Goal: Navigation & Orientation: Find specific page/section

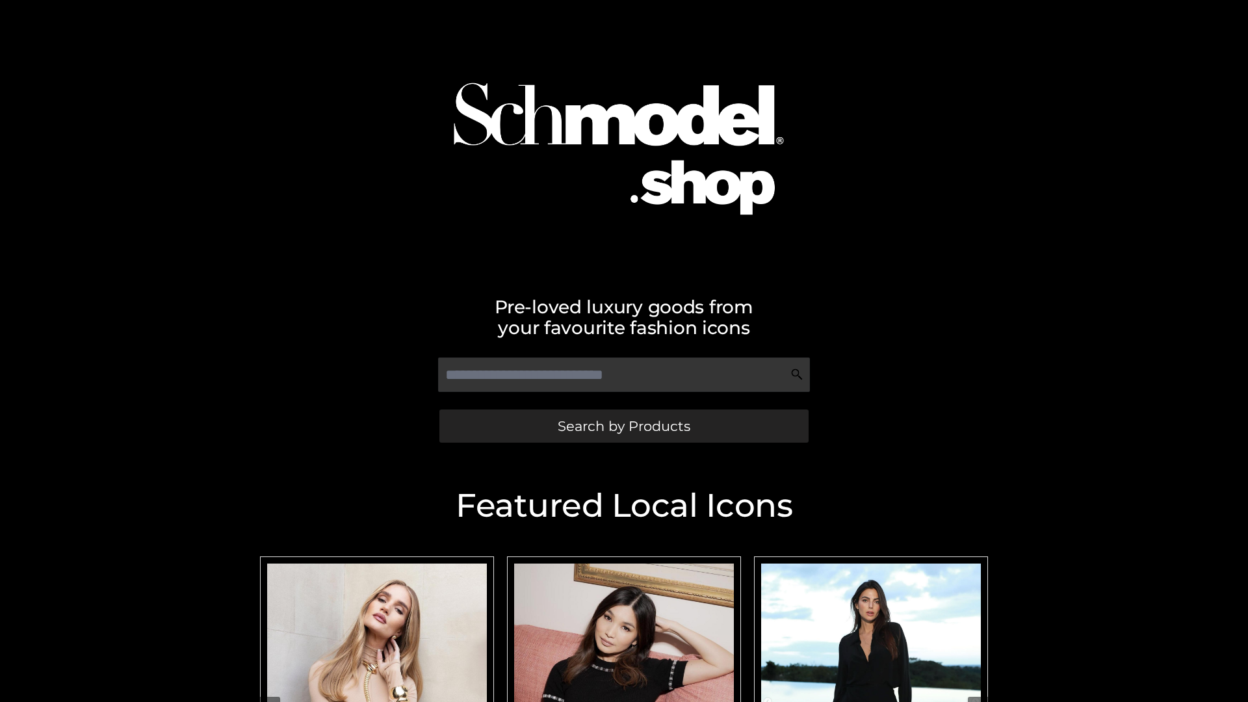
click at [623, 426] on span "Search by Products" at bounding box center [624, 426] width 133 height 14
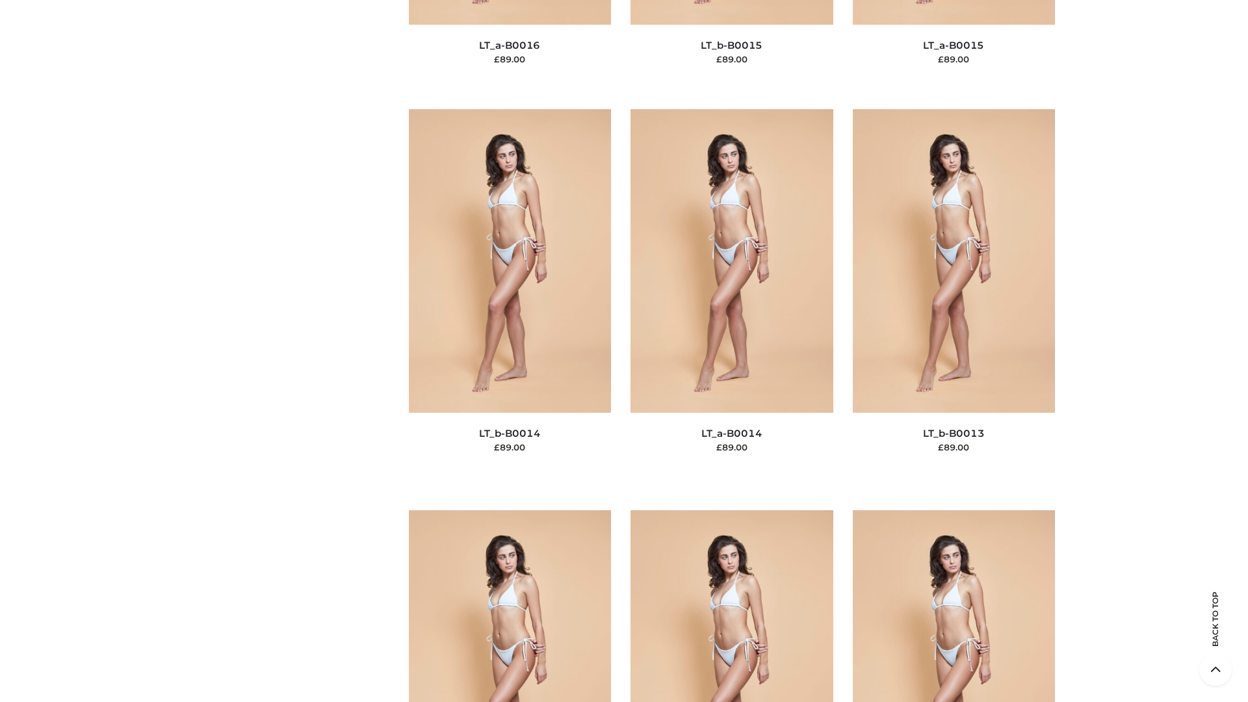
scroll to position [4623, 0]
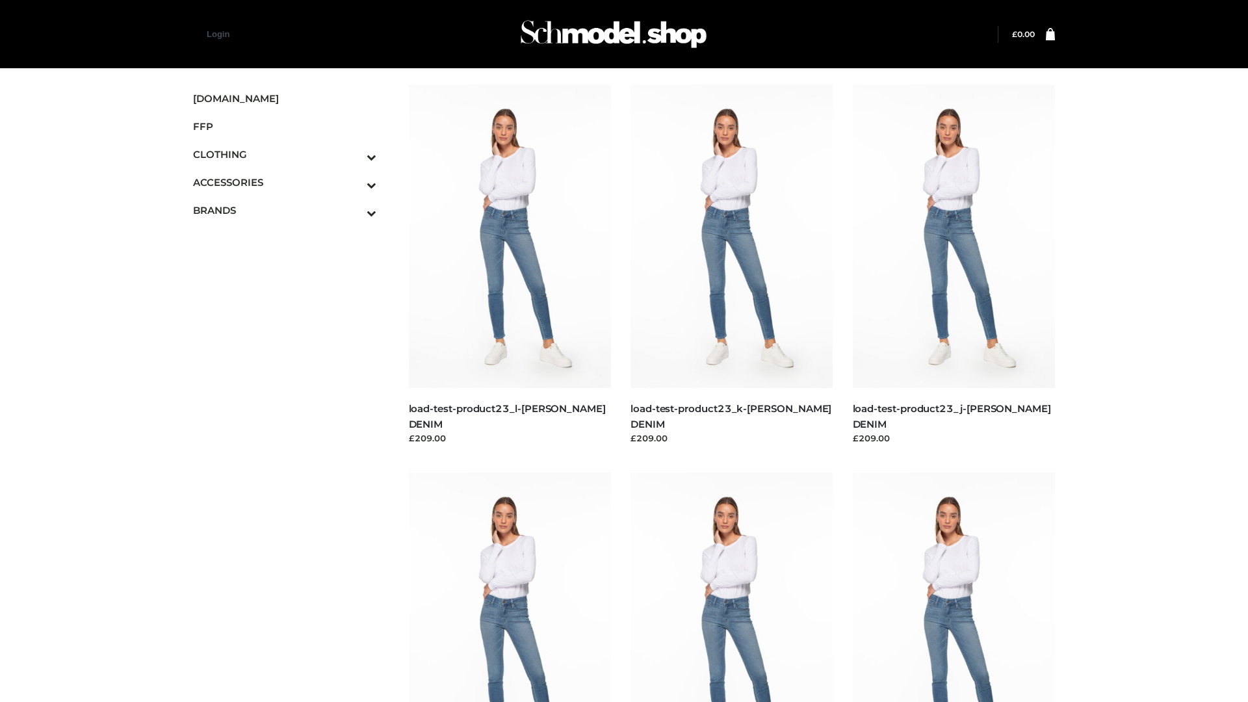
scroll to position [1140, 0]
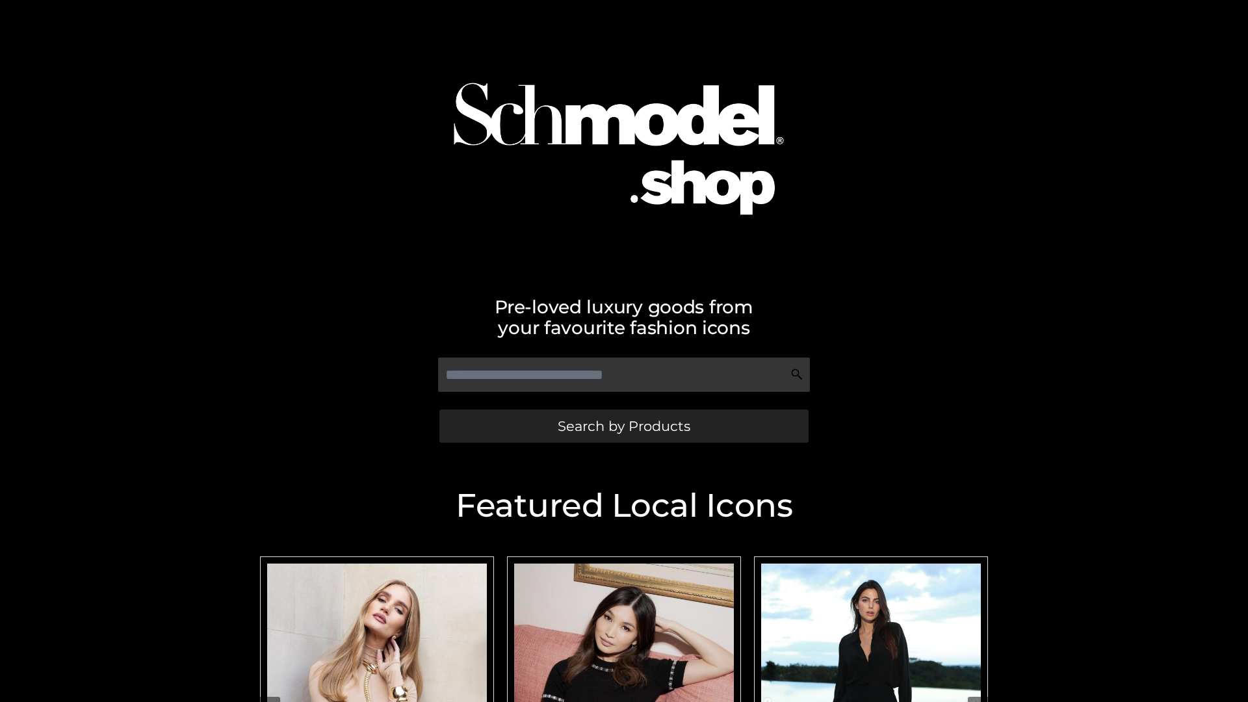
click at [623, 426] on span "Search by Products" at bounding box center [624, 426] width 133 height 14
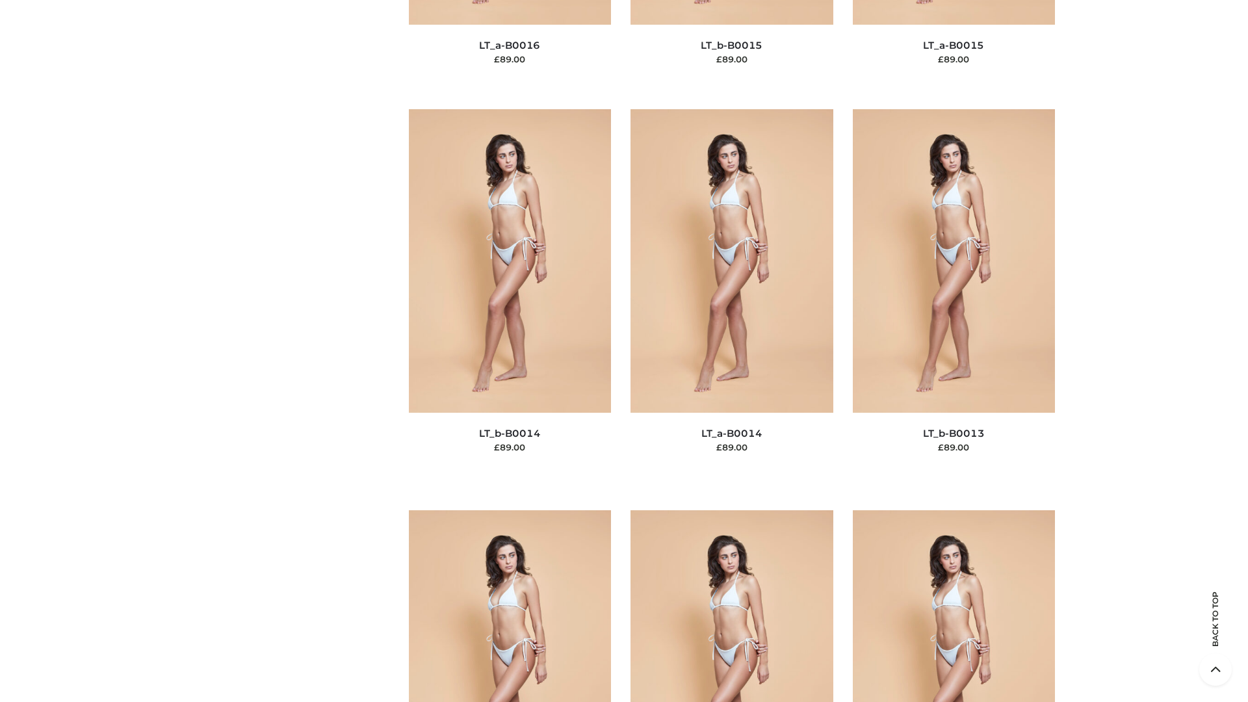
scroll to position [4623, 0]
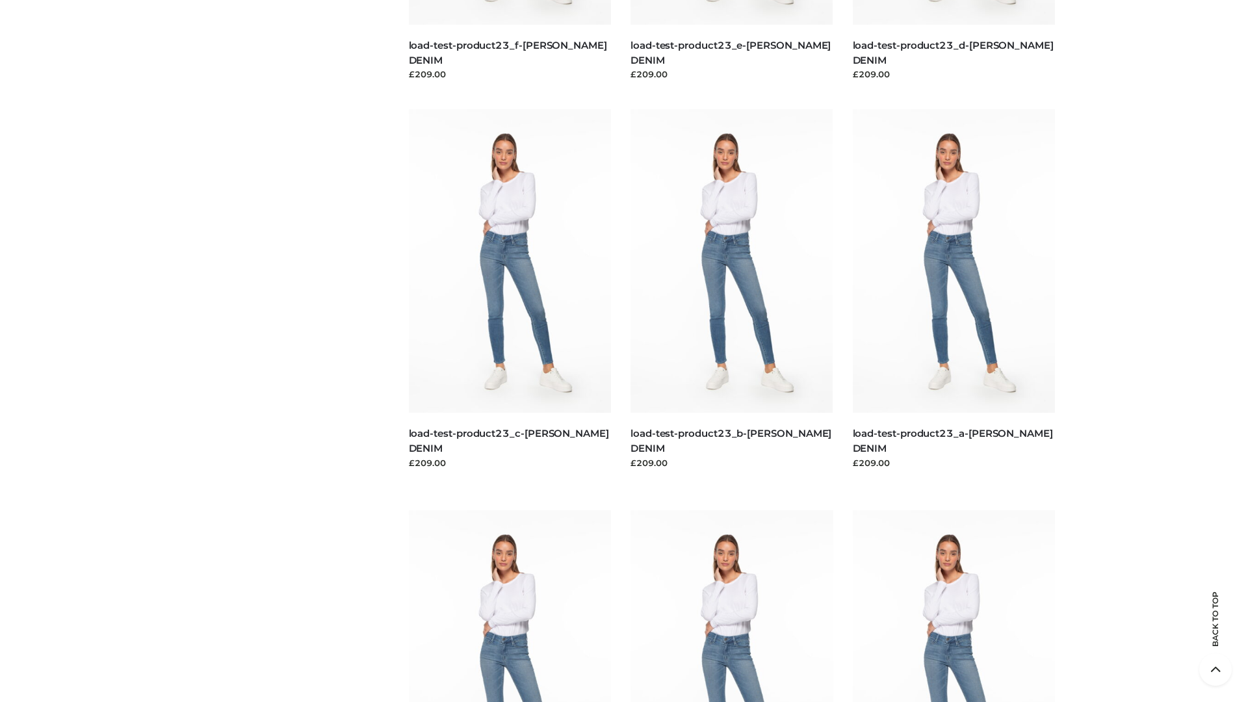
scroll to position [1140, 0]
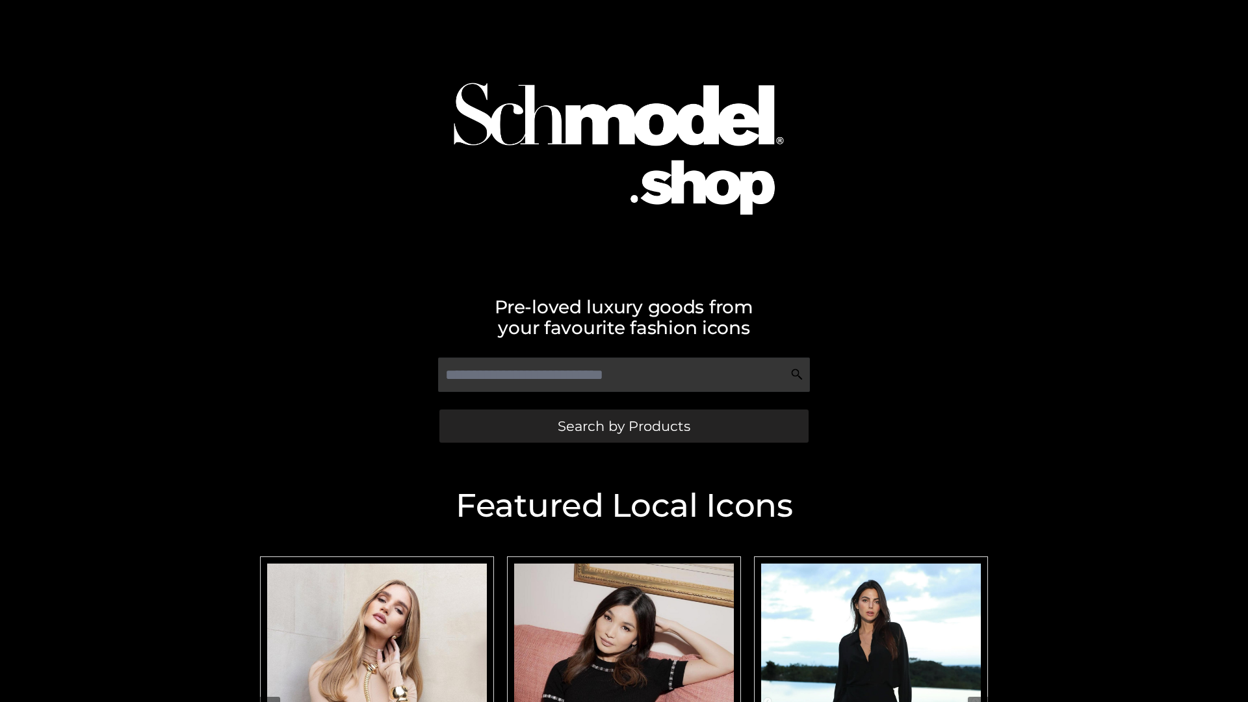
click at [623, 426] on span "Search by Products" at bounding box center [624, 426] width 133 height 14
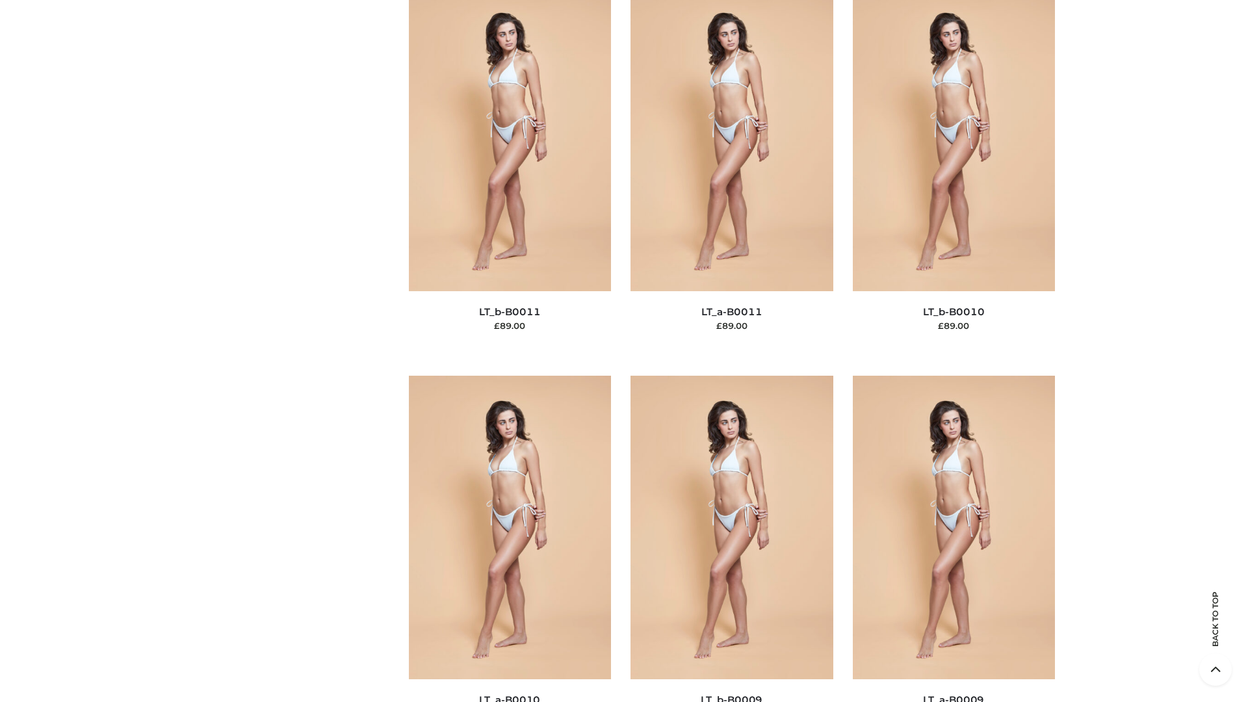
scroll to position [5837, 0]
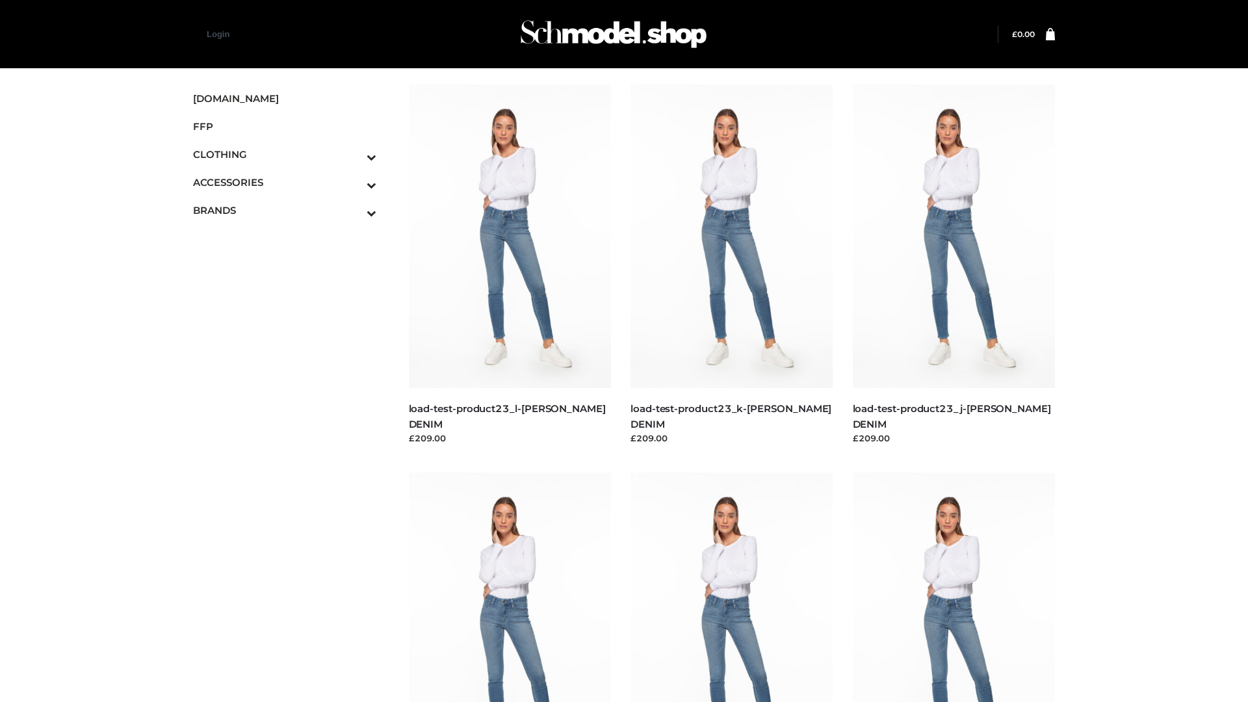
scroll to position [1140, 0]
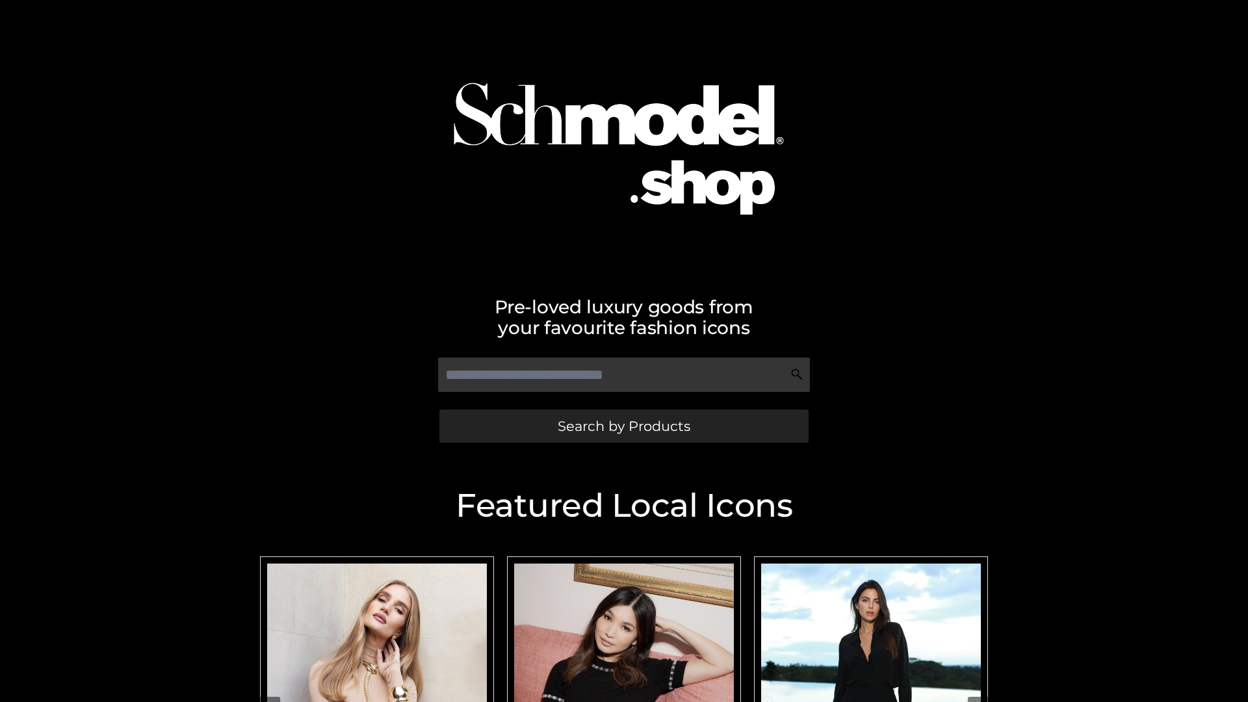
click at [623, 426] on span "Search by Products" at bounding box center [624, 426] width 133 height 14
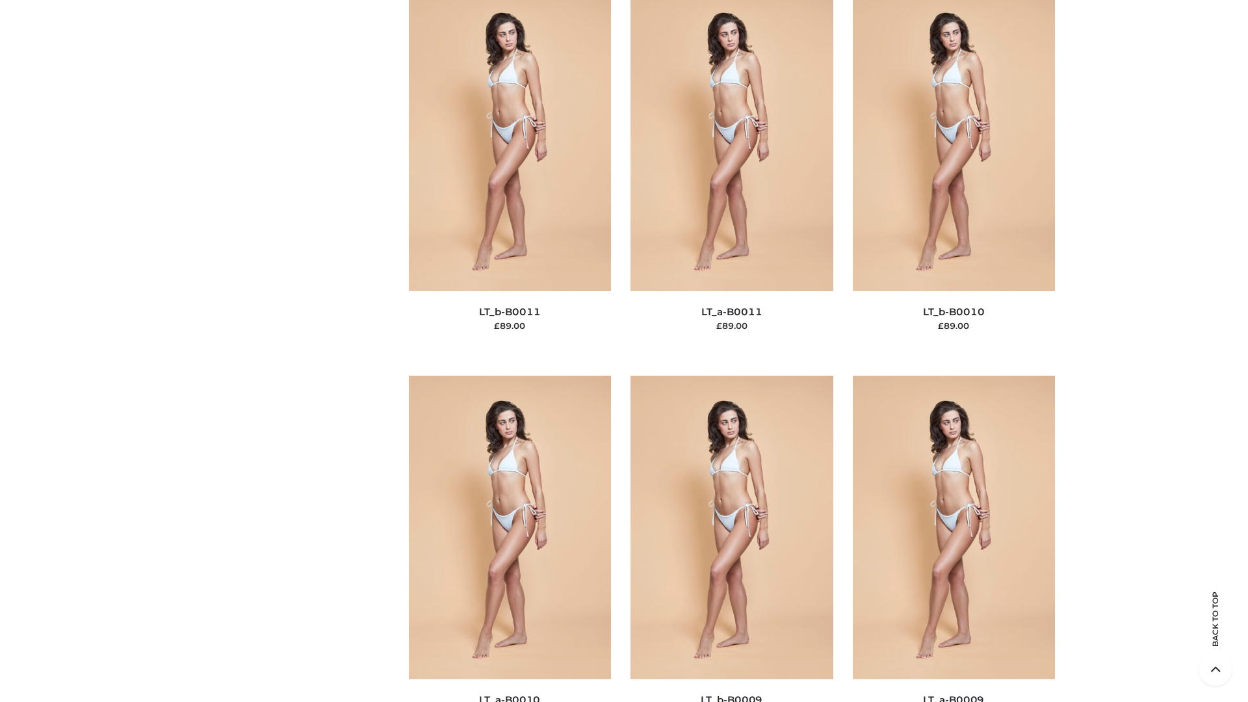
scroll to position [5837, 0]
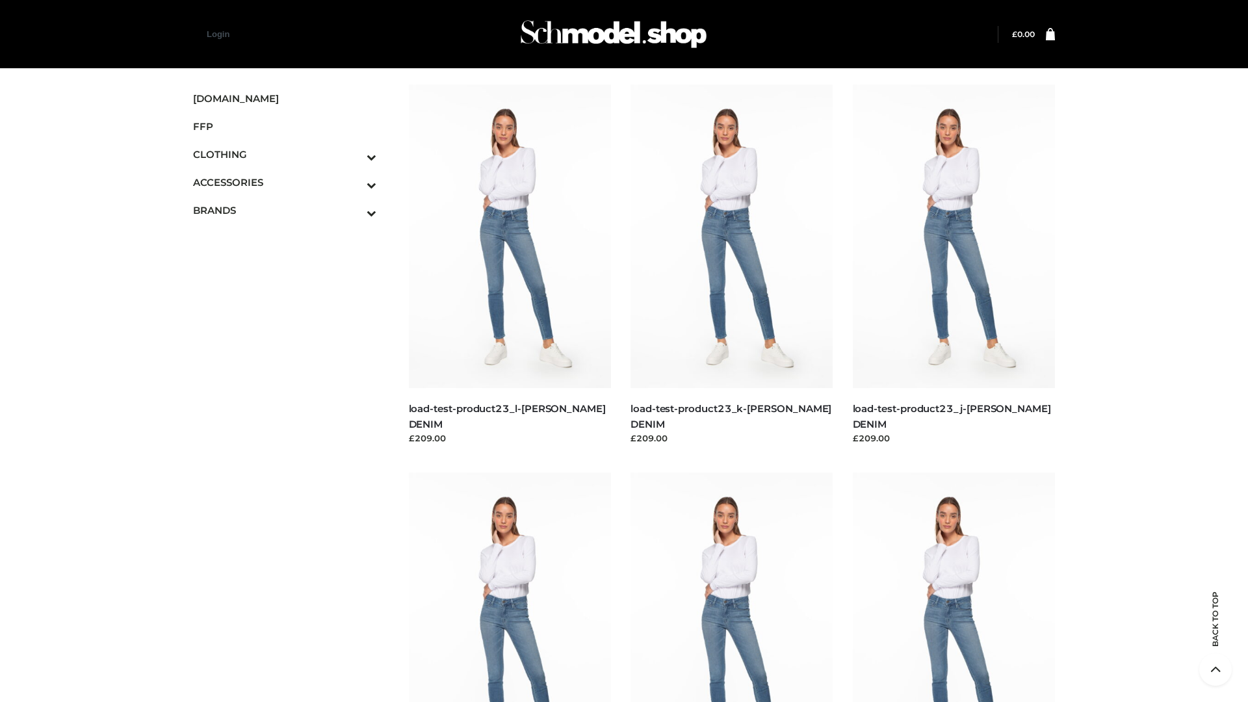
scroll to position [1140, 0]
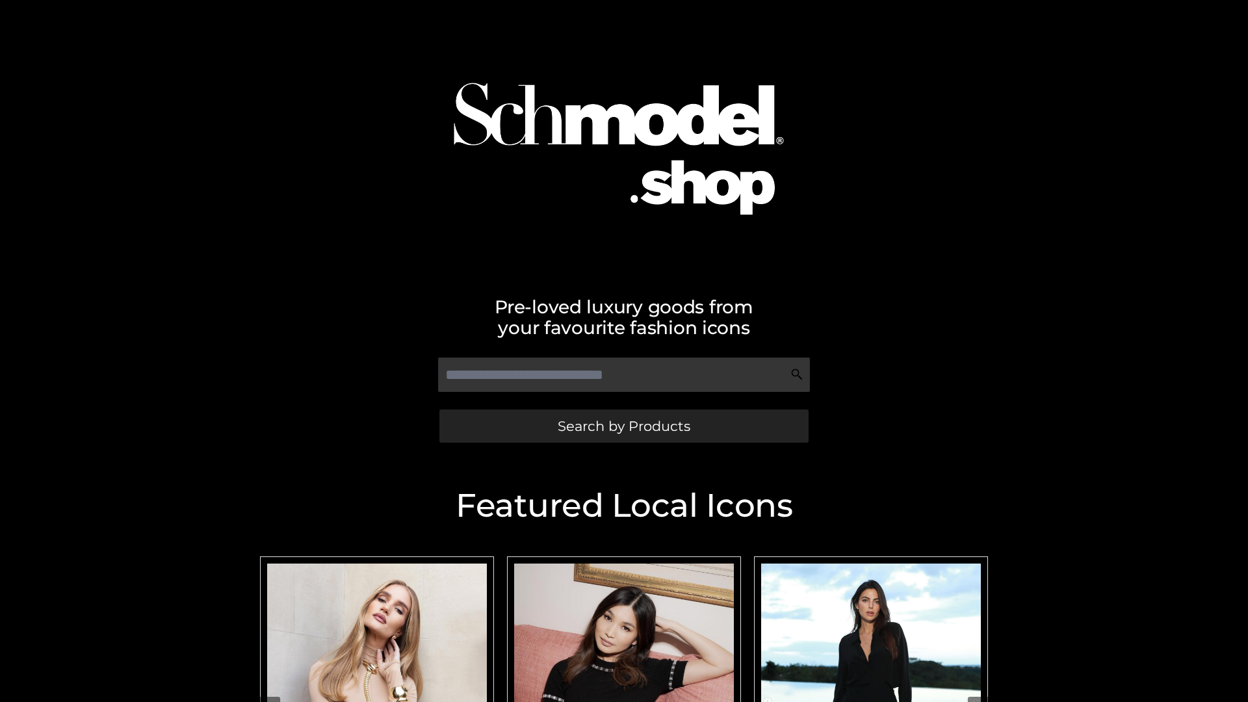
click at [623, 426] on span "Search by Products" at bounding box center [624, 426] width 133 height 14
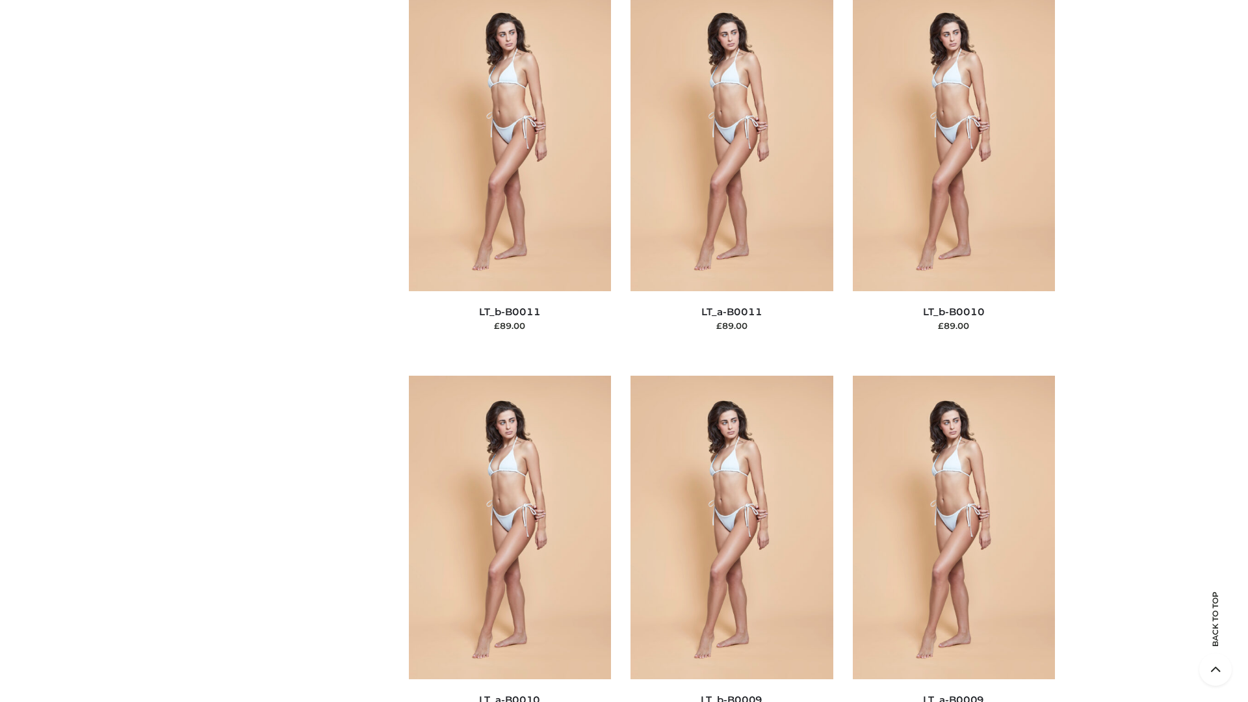
scroll to position [5837, 0]
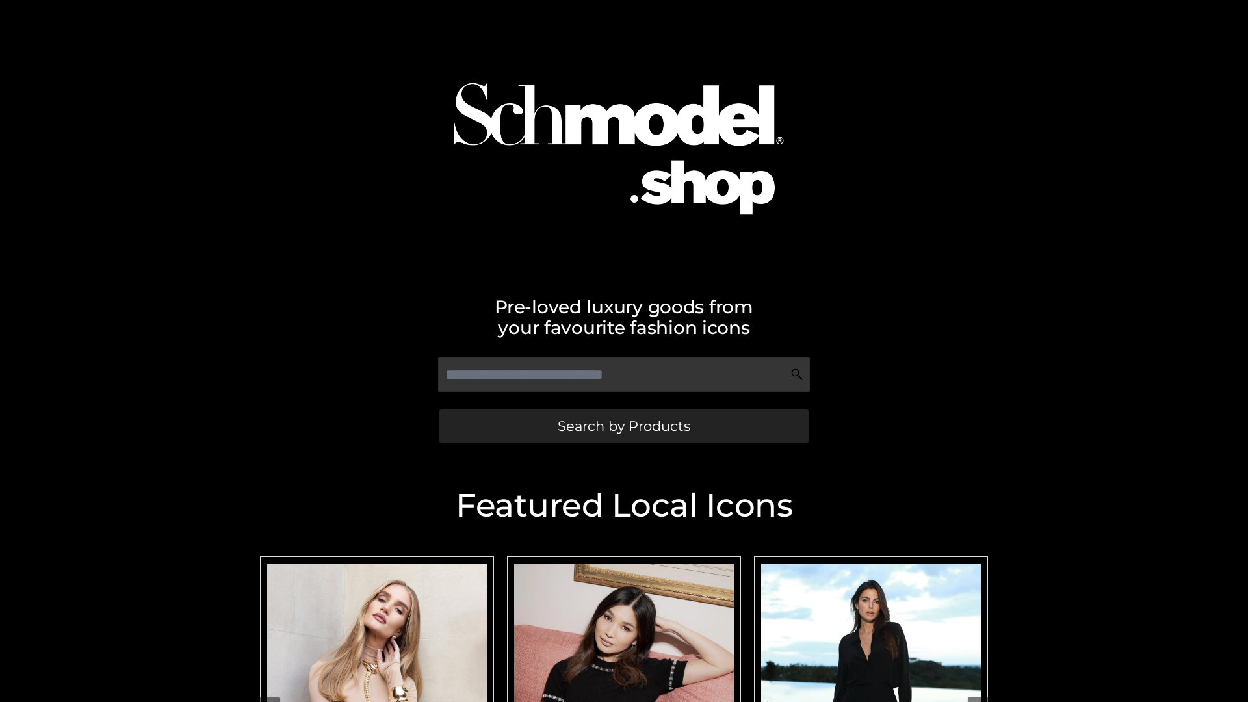
click at [623, 426] on span "Search by Products" at bounding box center [624, 426] width 133 height 14
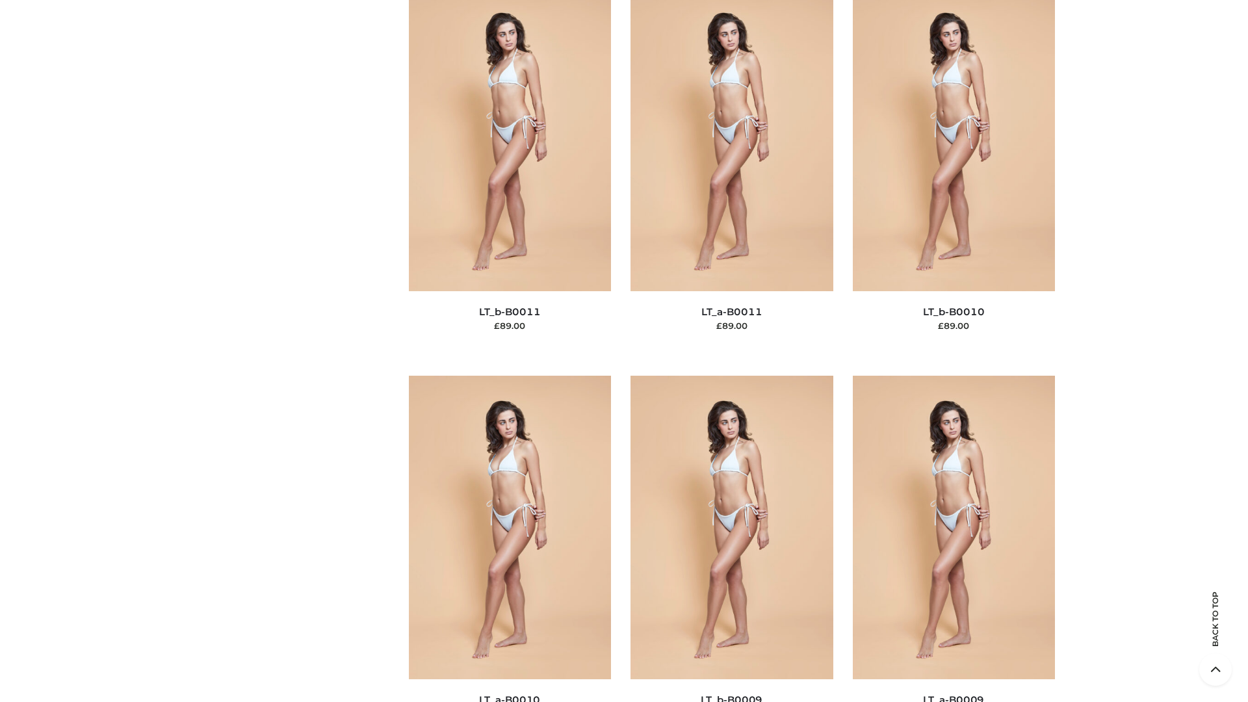
scroll to position [5837, 0]
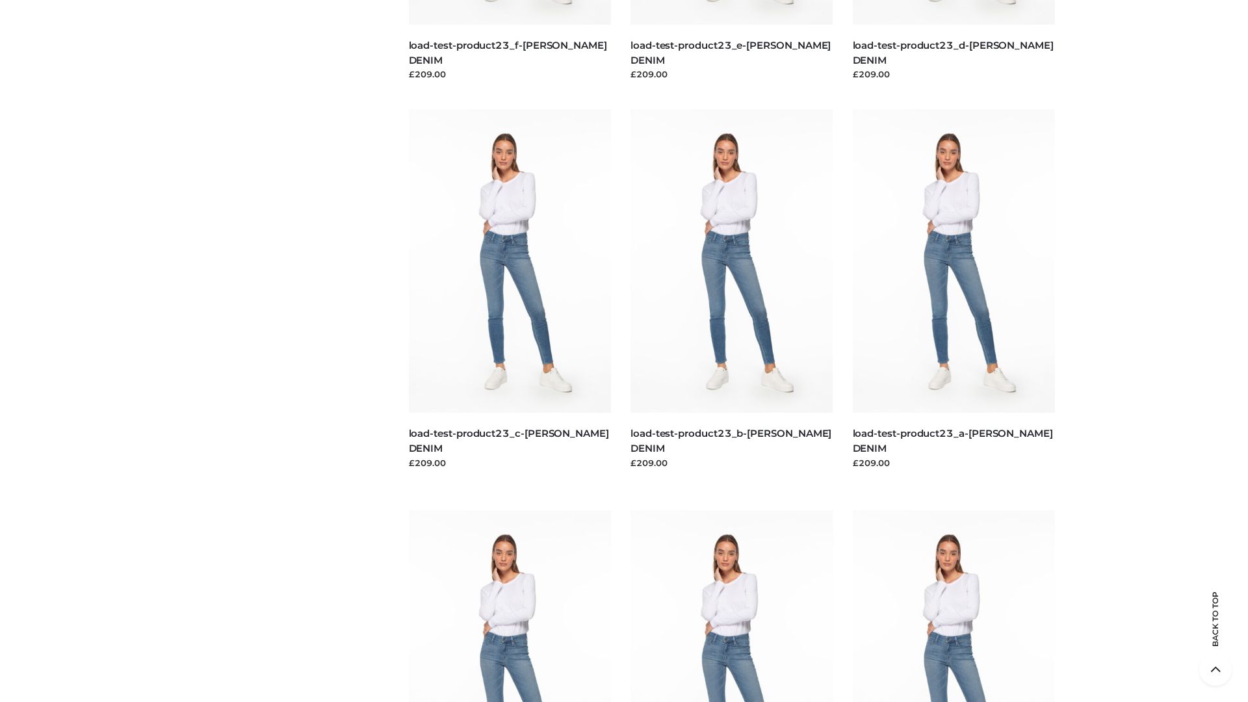
scroll to position [1140, 0]
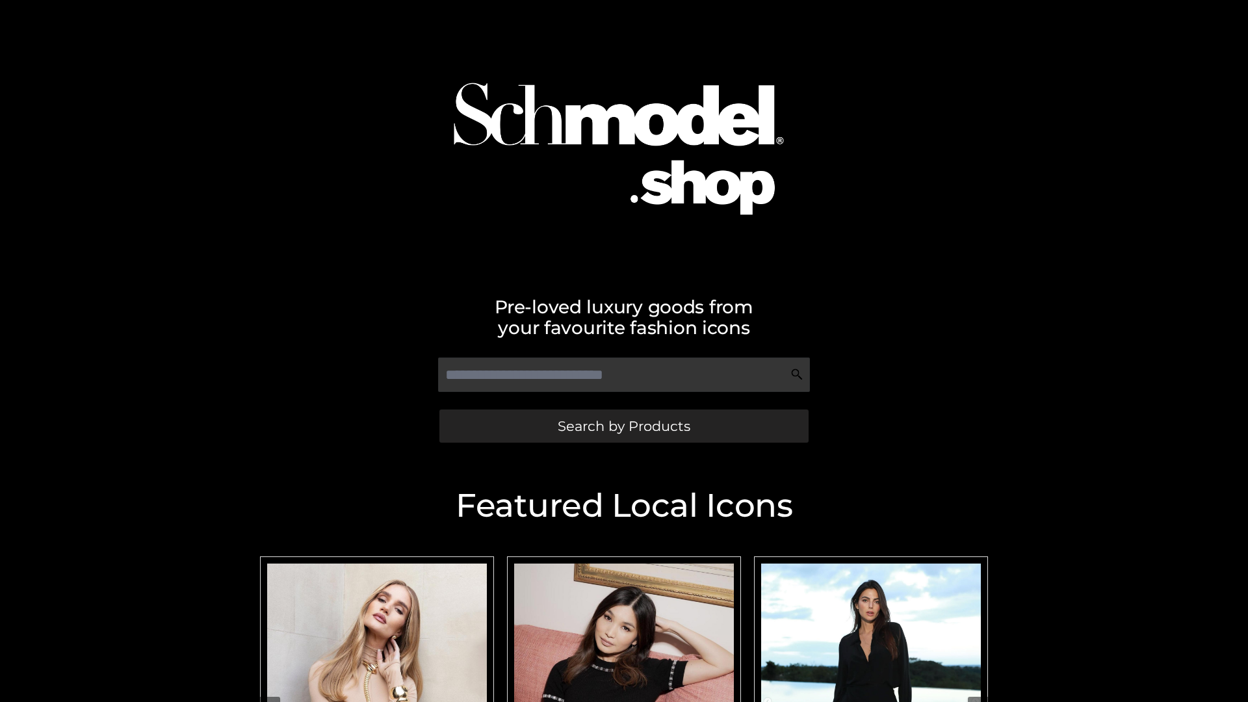
click at [623, 426] on span "Search by Products" at bounding box center [624, 426] width 133 height 14
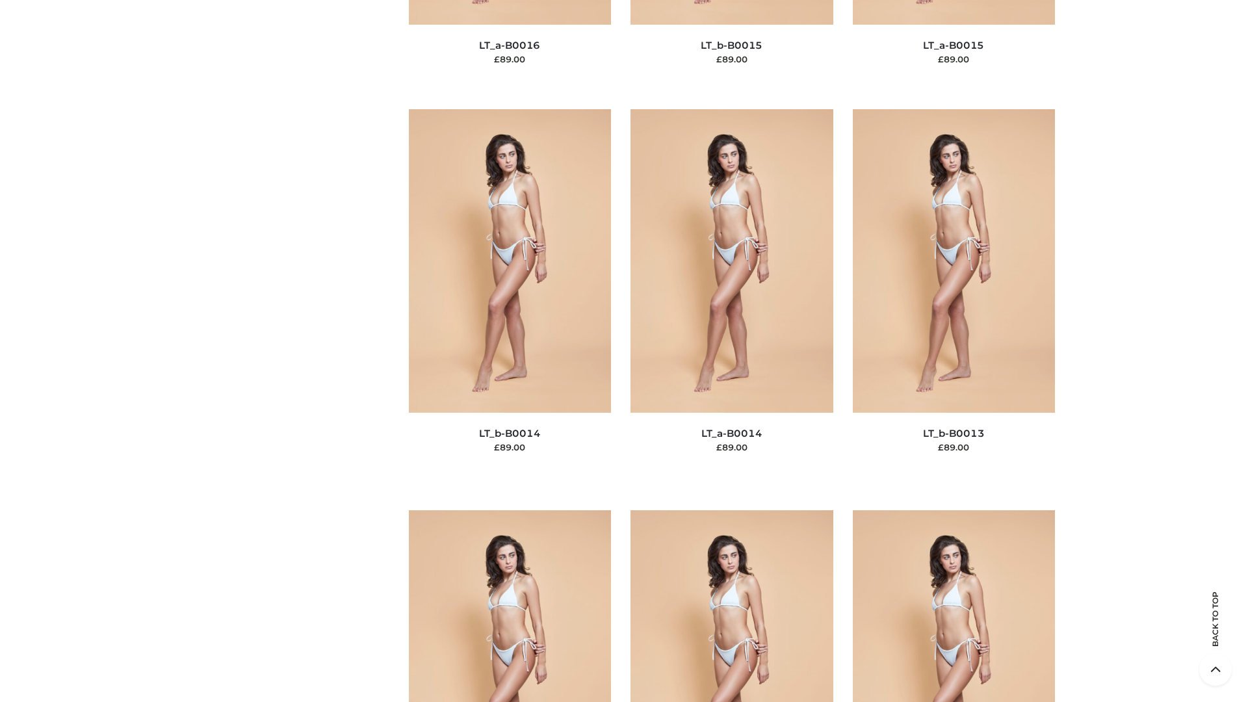
scroll to position [4623, 0]
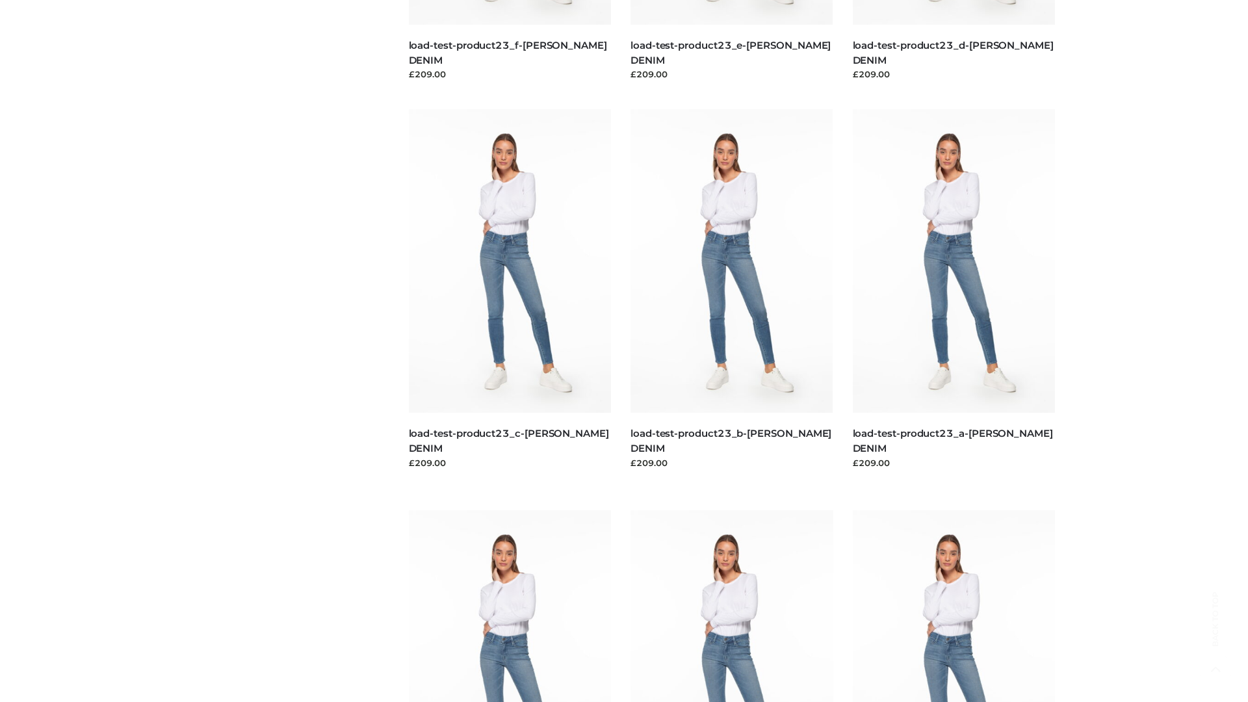
scroll to position [1140, 0]
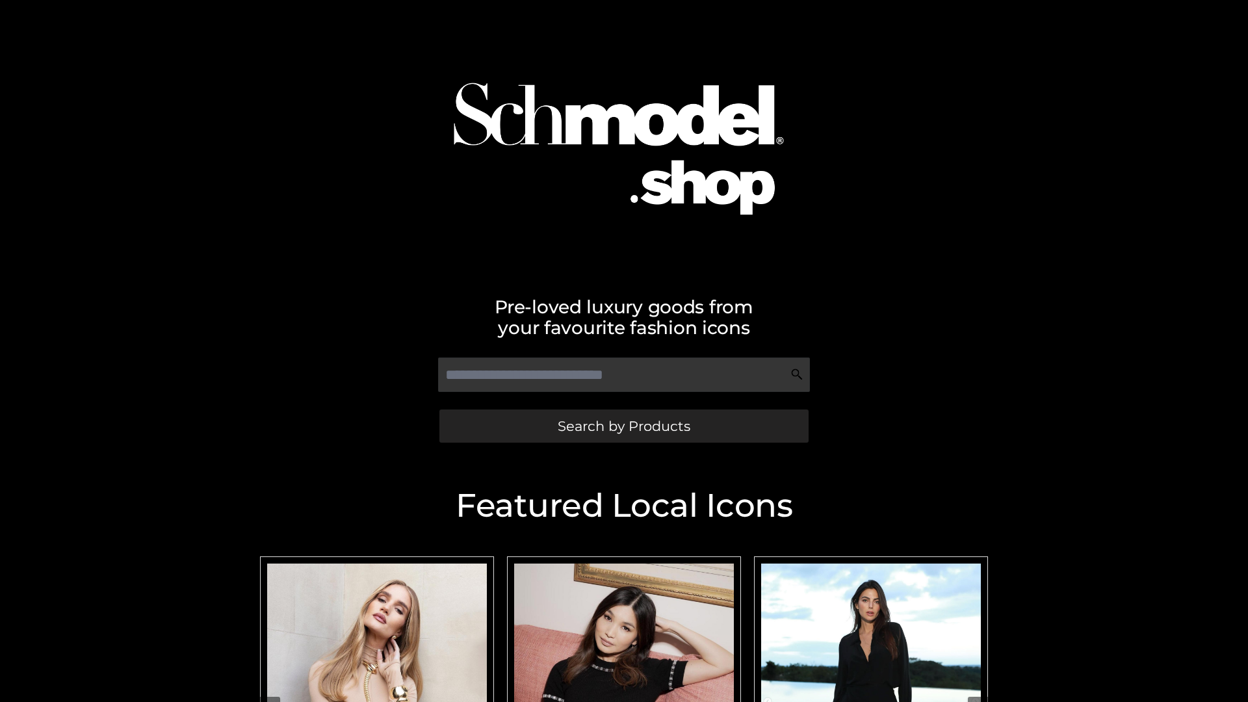
click at [623, 426] on span "Search by Products" at bounding box center [624, 426] width 133 height 14
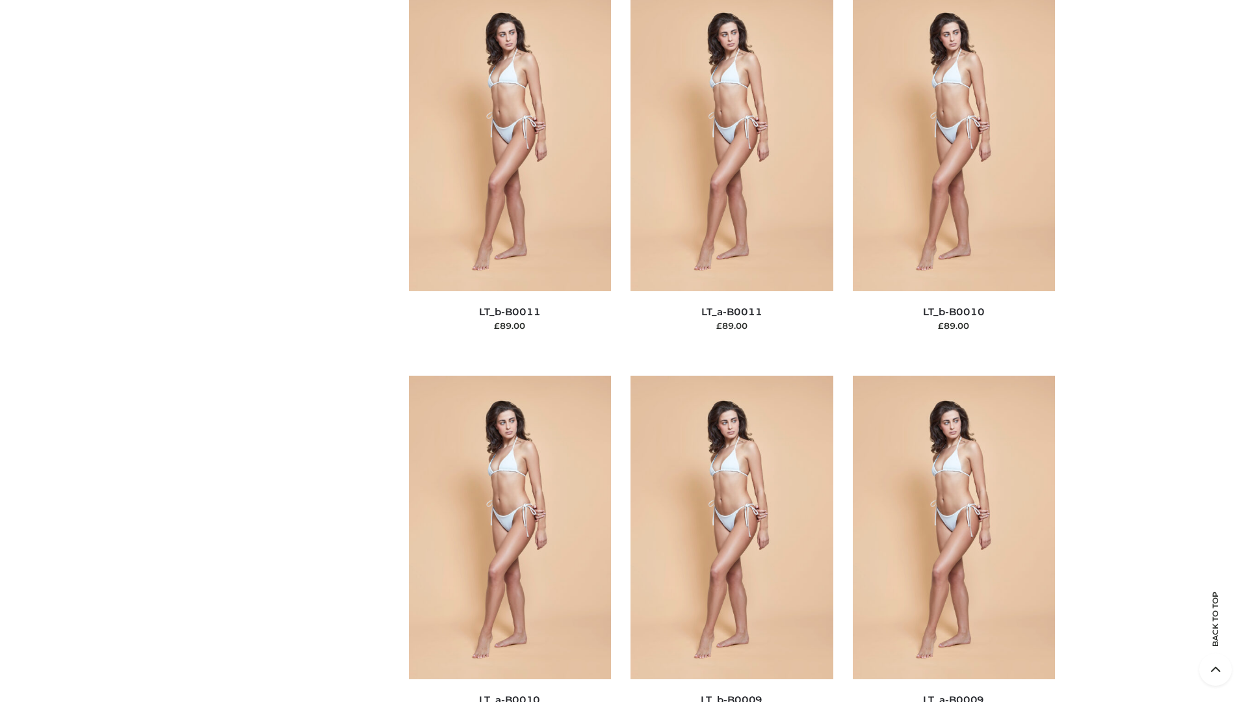
scroll to position [5837, 0]
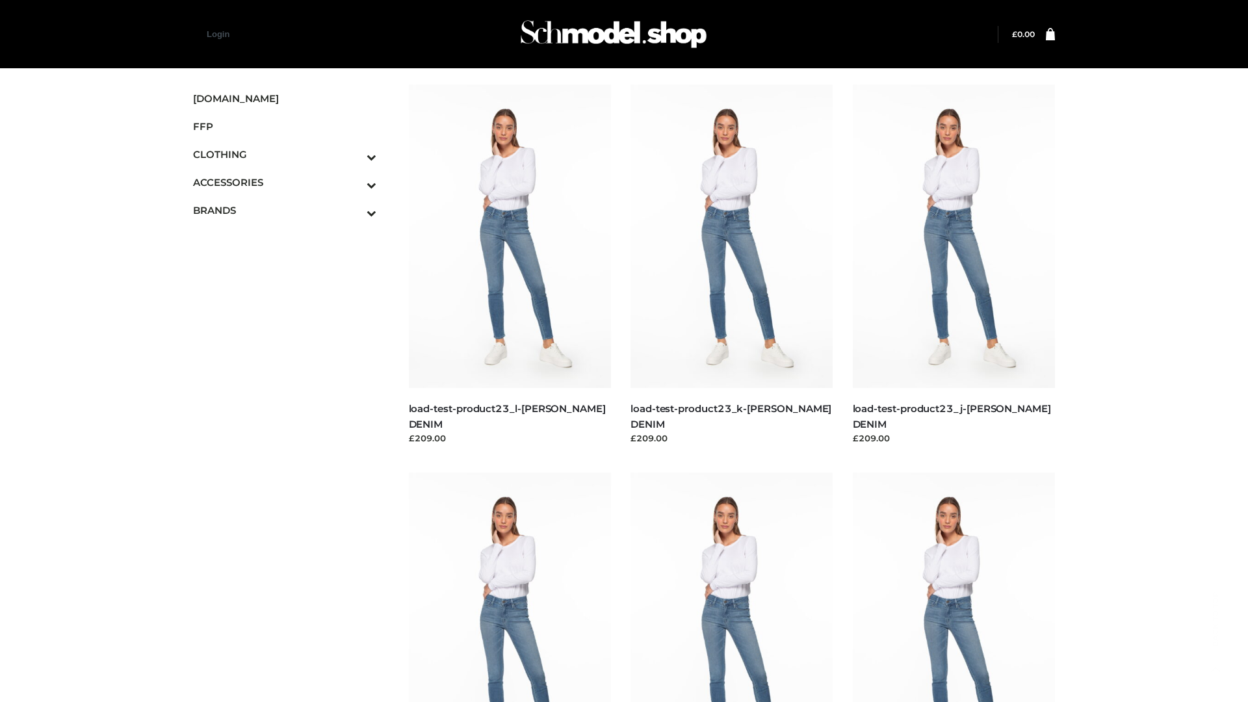
scroll to position [1140, 0]
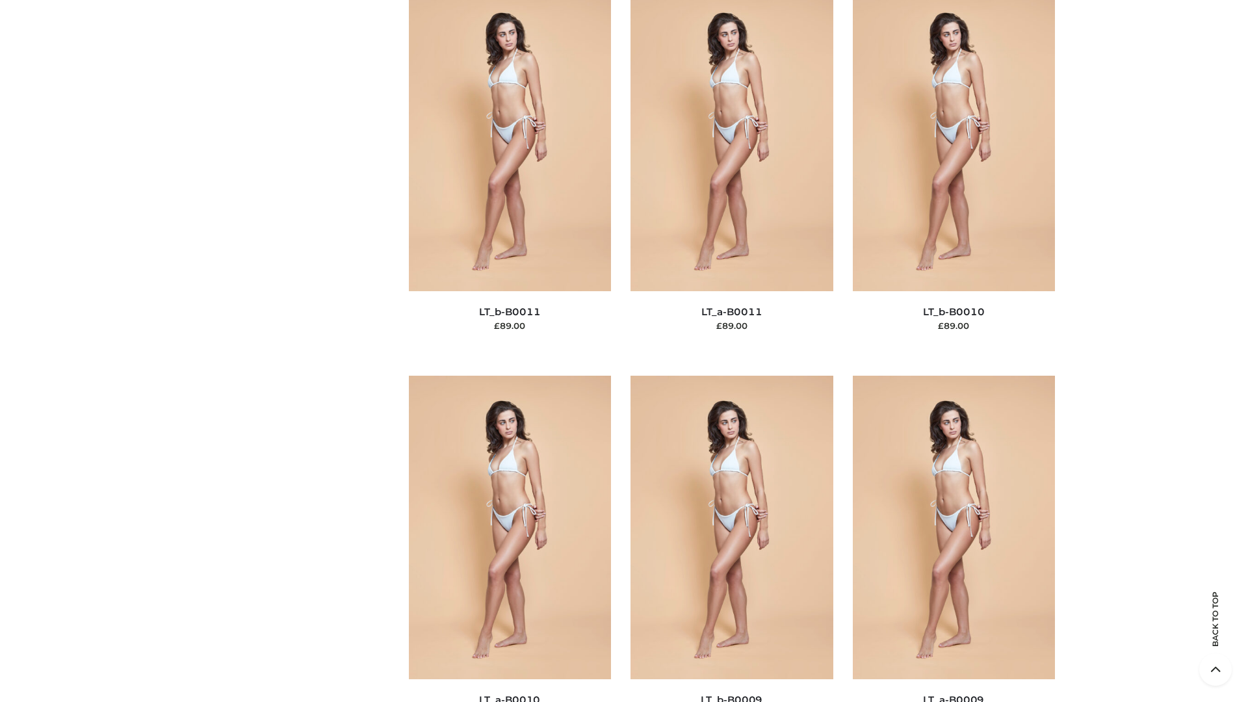
scroll to position [5837, 0]
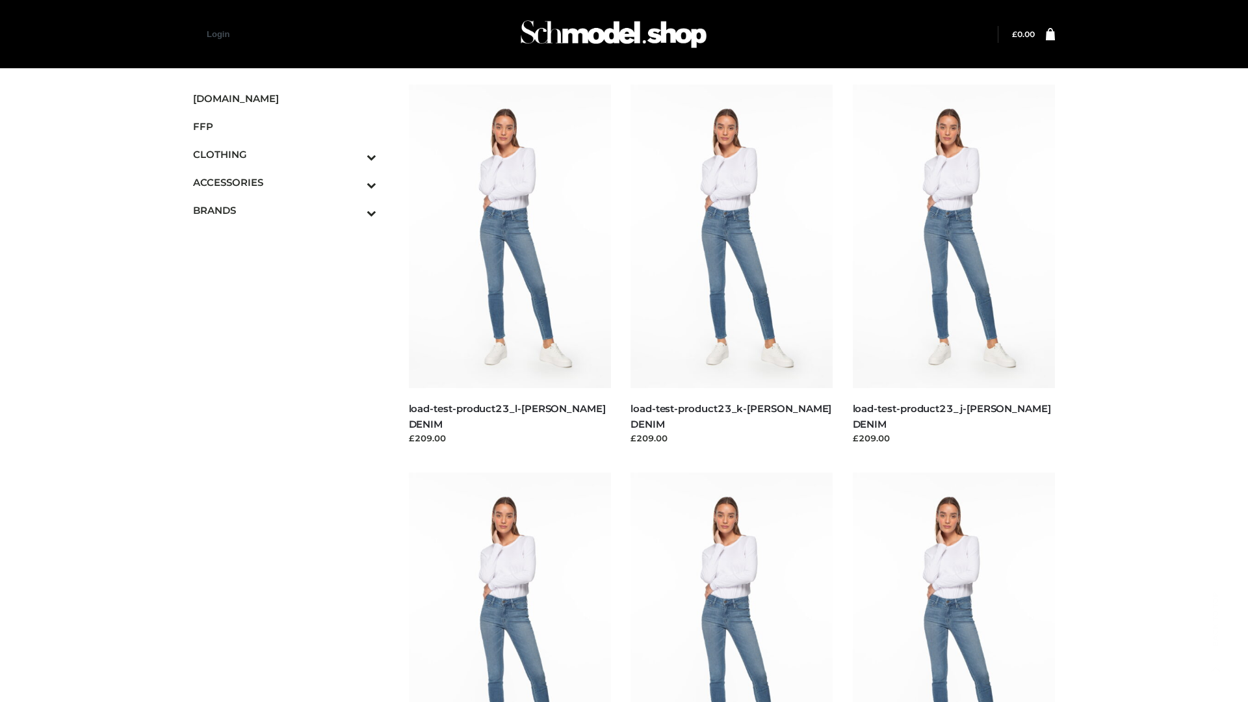
scroll to position [1140, 0]
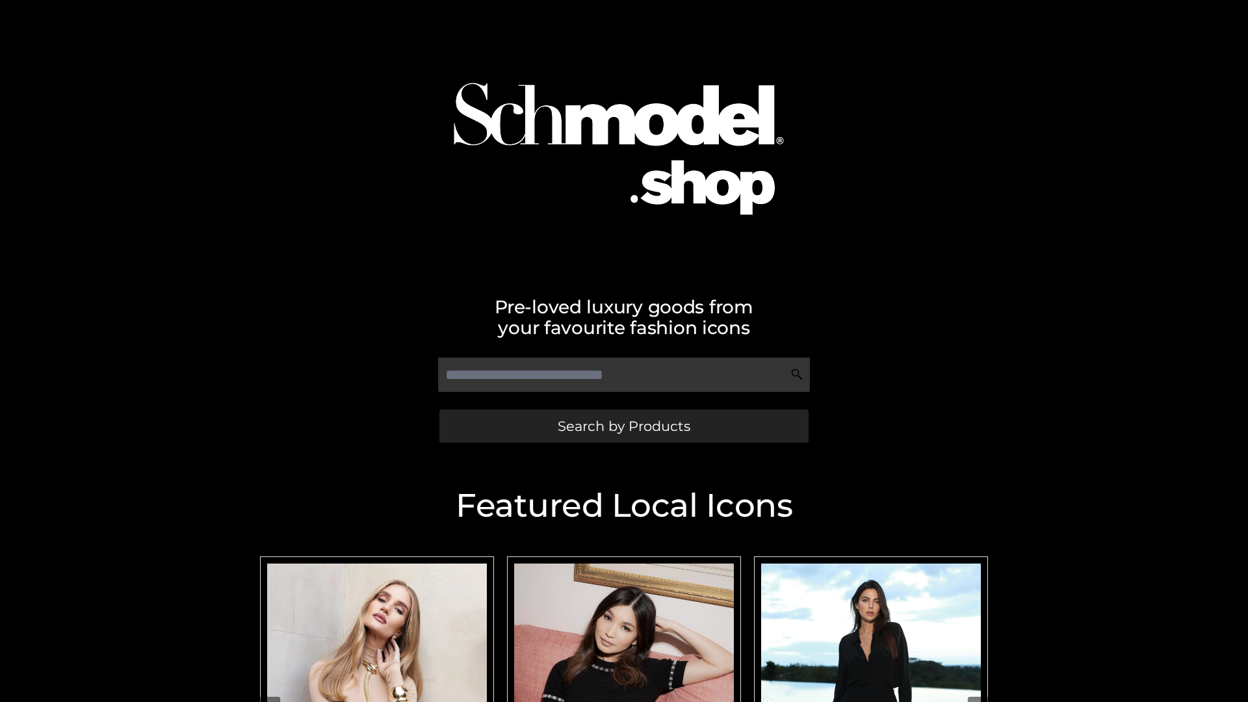
click at [623, 426] on span "Search by Products" at bounding box center [624, 426] width 133 height 14
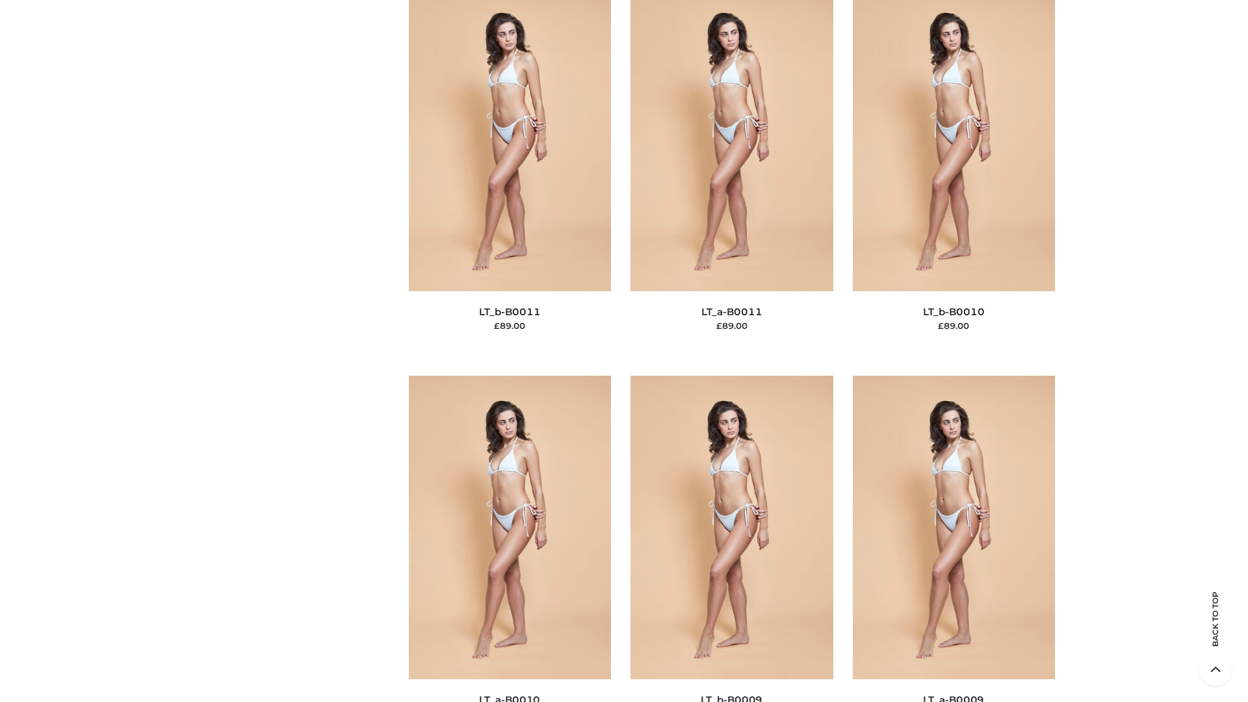
scroll to position [5837, 0]
